Goal: Transaction & Acquisition: Purchase product/service

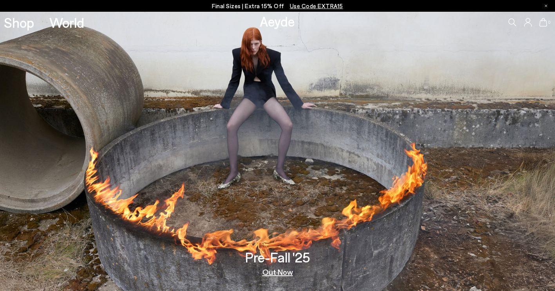
drag, startPoint x: 271, startPoint y: 7, endPoint x: 258, endPoint y: 6, distance: 13.4
click at [258, 6] on p "Final Sizes | Extra 15% Off Use Code EXTRA15" at bounding box center [277, 6] width 131 height 10
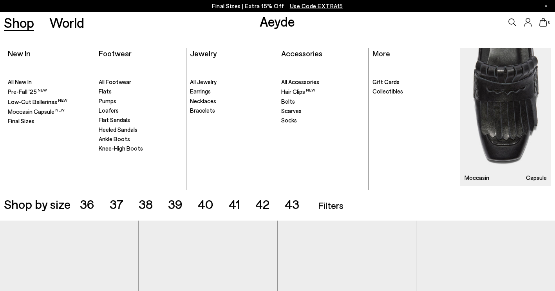
click at [30, 122] on span "Final Sizes" at bounding box center [21, 120] width 27 height 7
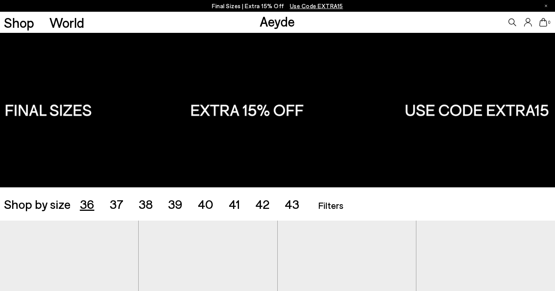
click at [88, 205] on span "36" at bounding box center [87, 204] width 14 height 15
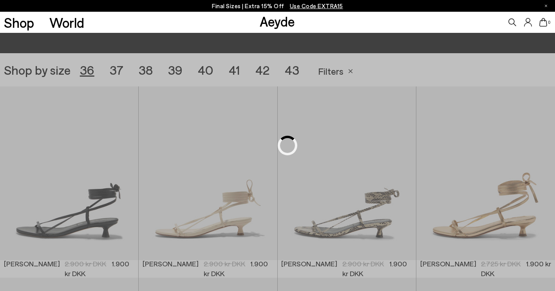
scroll to position [155, 0]
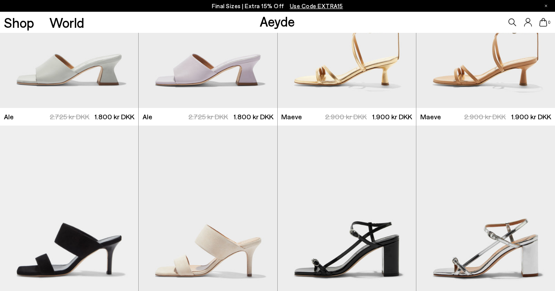
scroll to position [1186, 0]
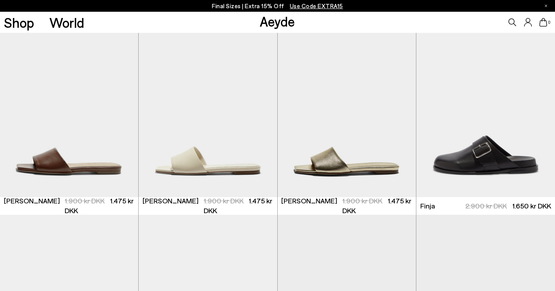
scroll to position [2178, 0]
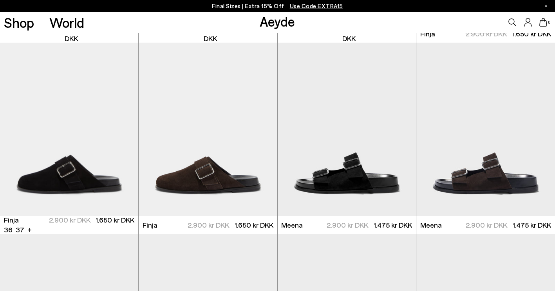
click at [88, 205] on div at bounding box center [69, 207] width 138 height 9
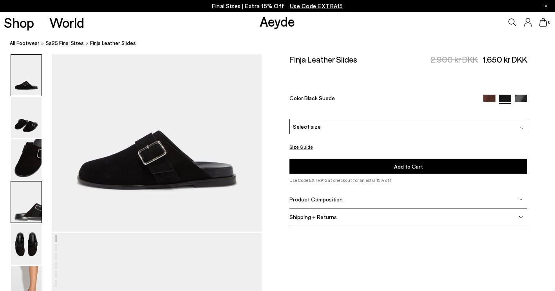
scroll to position [103, 0]
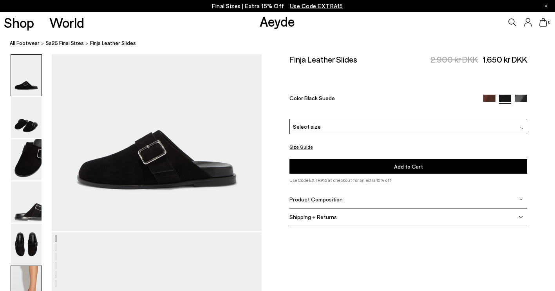
click at [35, 269] on img at bounding box center [26, 286] width 31 height 41
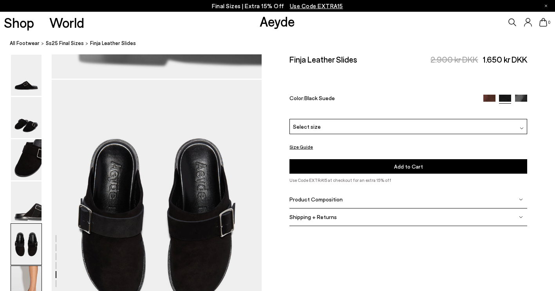
scroll to position [1460, 0]
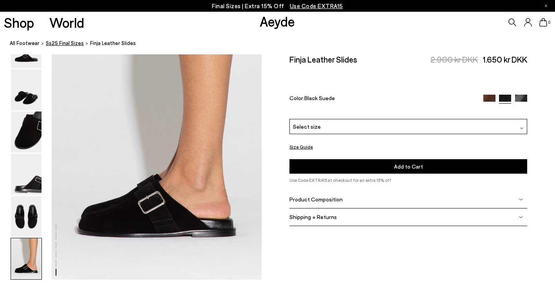
click at [63, 44] on span "Ss25 Final Sizes" at bounding box center [65, 43] width 38 height 6
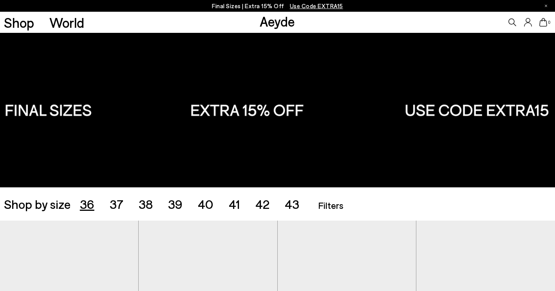
click at [88, 206] on span "36" at bounding box center [87, 204] width 14 height 15
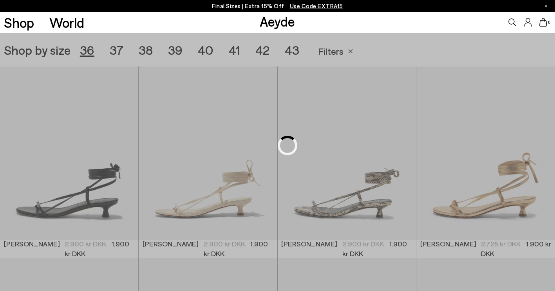
scroll to position [155, 0]
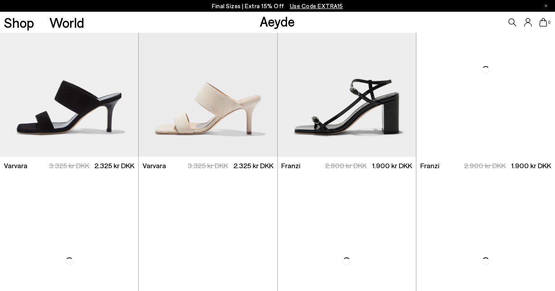
scroll to position [1329, 0]
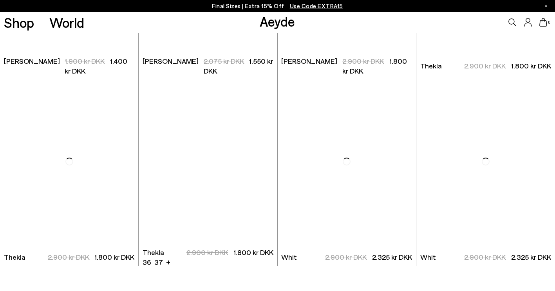
scroll to position [2636, 0]
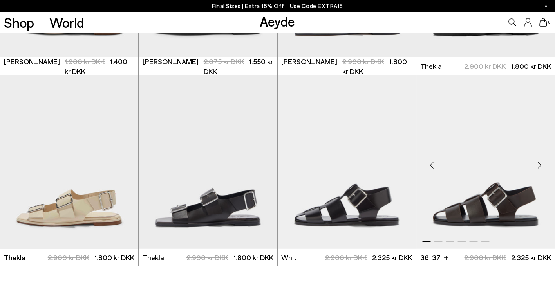
click at [478, 217] on img "1 / 6" at bounding box center [485, 162] width 139 height 174
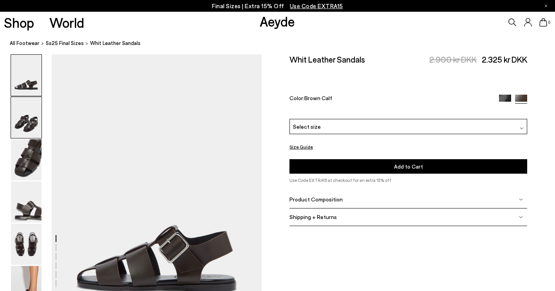
click at [27, 123] on img at bounding box center [26, 117] width 31 height 41
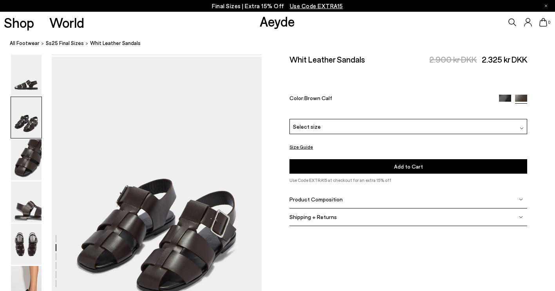
scroll to position [282, 0]
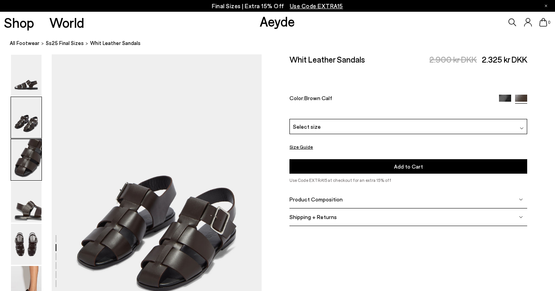
click at [28, 159] on img at bounding box center [26, 159] width 31 height 41
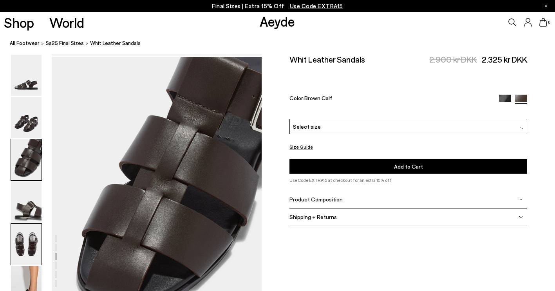
scroll to position [563, 0]
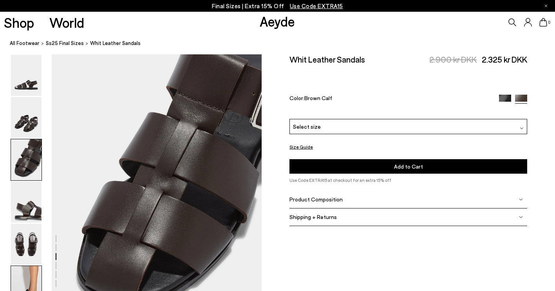
click at [36, 276] on img at bounding box center [26, 286] width 31 height 41
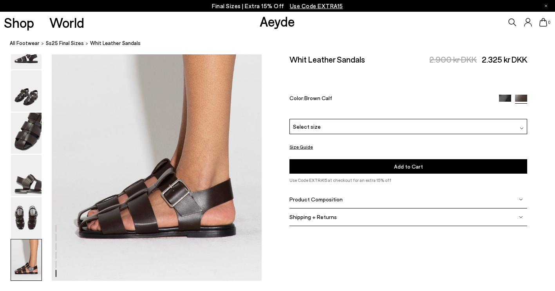
scroll to position [1460, 0]
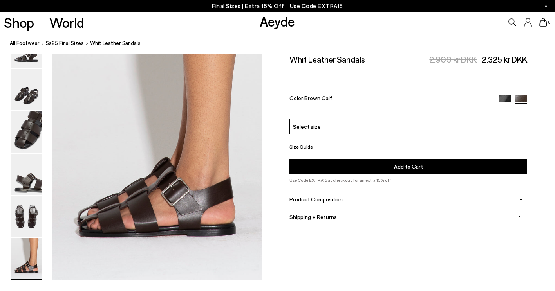
click at [504, 95] on img at bounding box center [505, 101] width 12 height 12
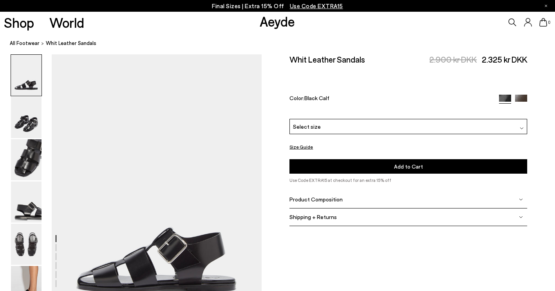
click at [525, 95] on img at bounding box center [521, 101] width 12 height 12
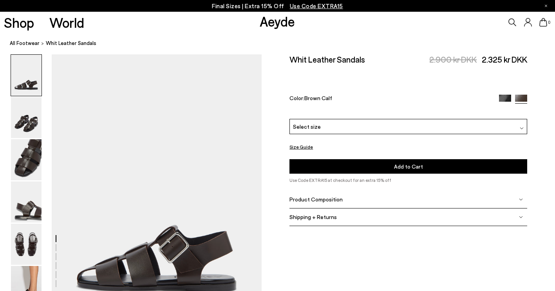
click at [522, 198] on img at bounding box center [521, 200] width 4 height 4
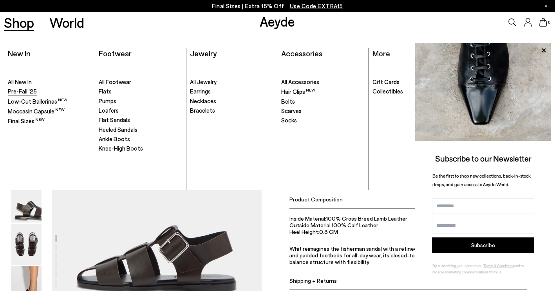
click at [29, 92] on span "Pre-Fall '25" at bounding box center [22, 91] width 29 height 7
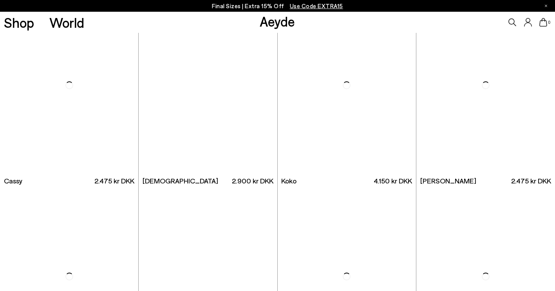
scroll to position [4388, 0]
